Goal: Use online tool/utility

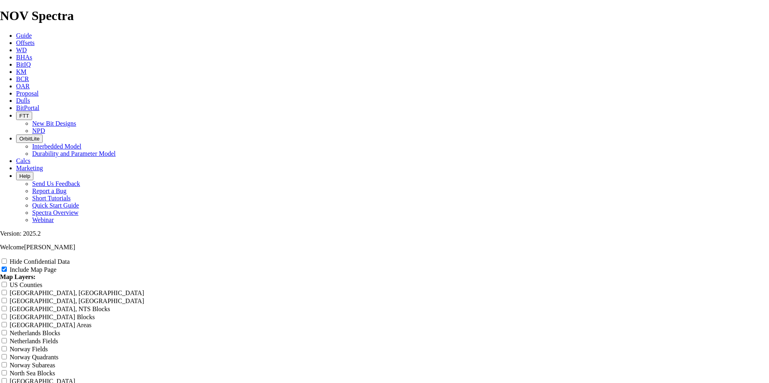
scroll to position [1006, 0]
radio input "true"
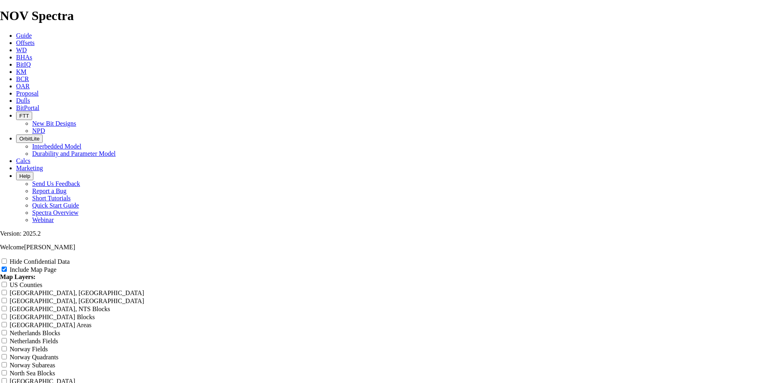
radio input "true"
